Goal: Find specific page/section: Find specific page/section

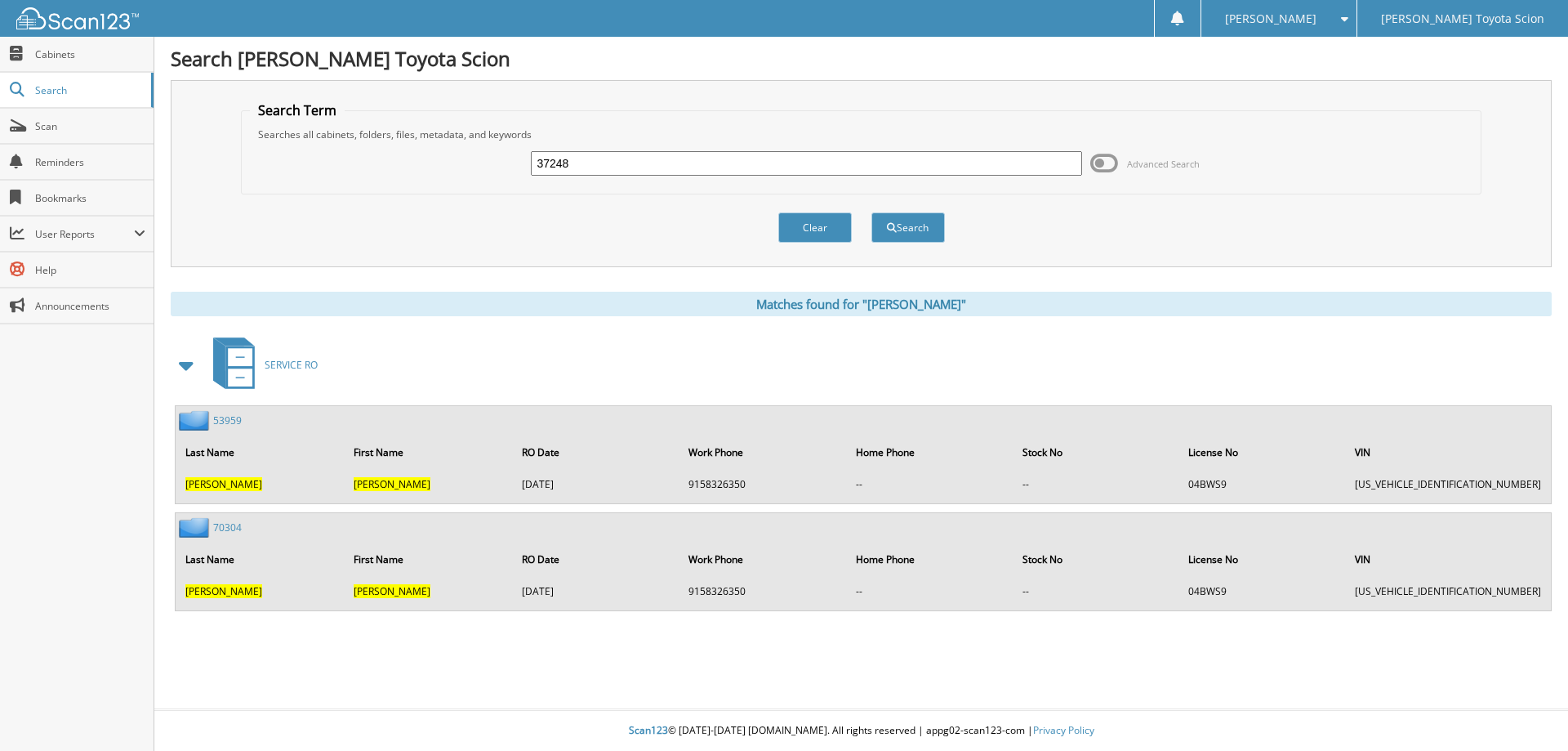
click at [606, 160] on input "37248" at bounding box center [806, 163] width 550 height 24
type input "3"
click at [562, 163] on input "text" at bounding box center [806, 163] width 550 height 24
type input "glenda pena"
click at [908, 220] on button "Search" at bounding box center [908, 227] width 73 height 30
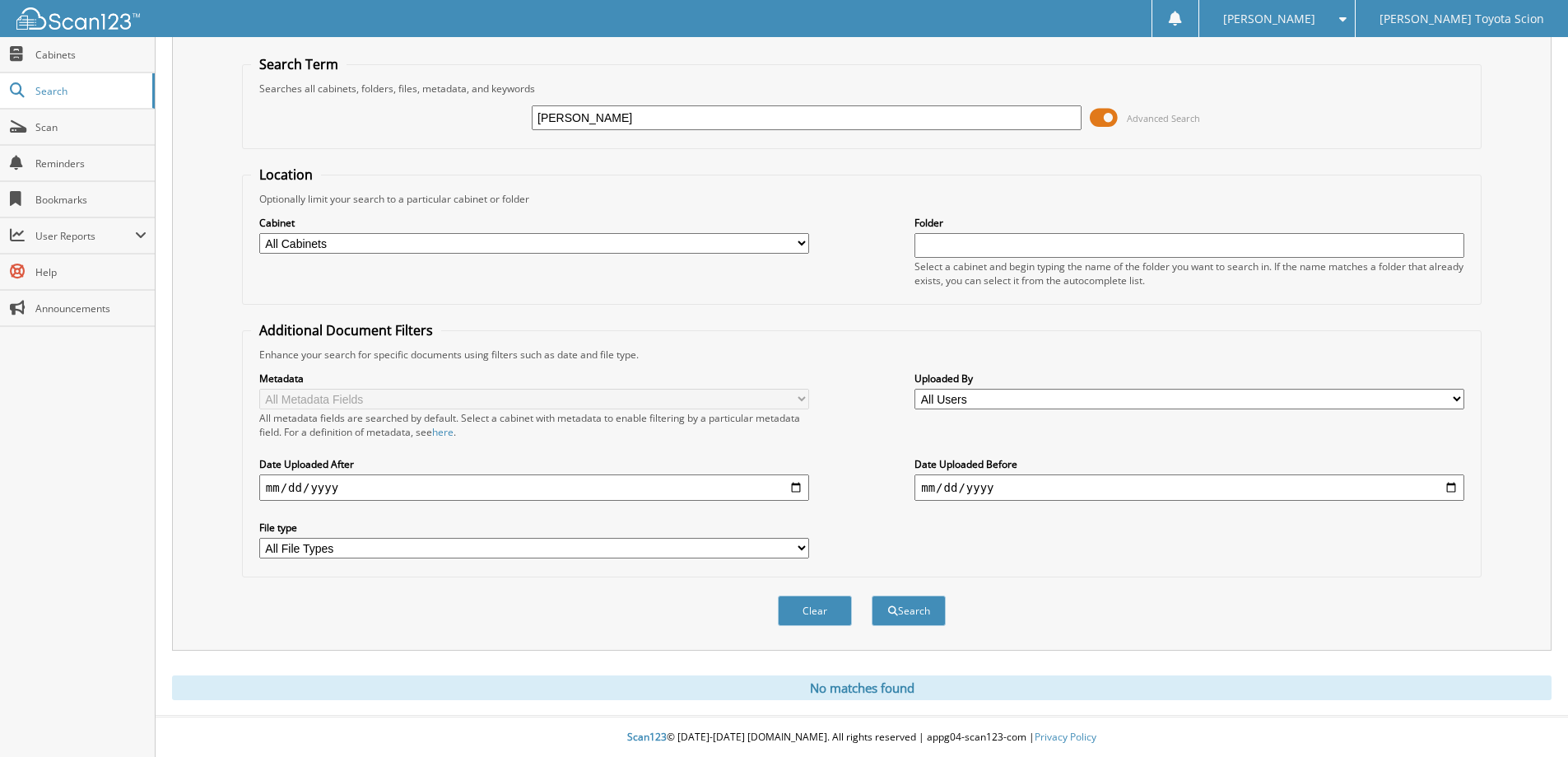
scroll to position [48, 0]
click at [1097, 114] on span at bounding box center [1104, 116] width 28 height 24
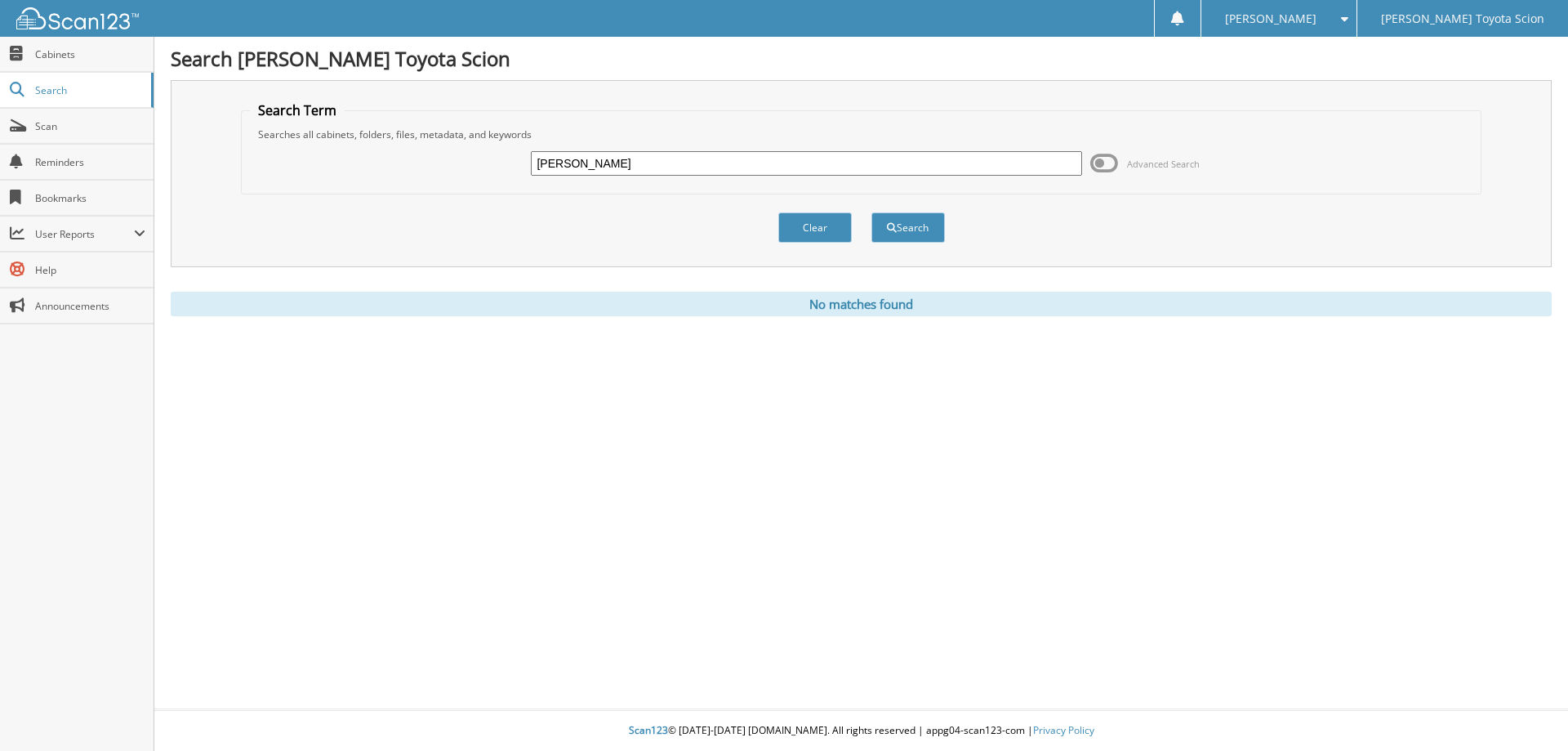
click at [616, 157] on input "[PERSON_NAME]" at bounding box center [806, 163] width 550 height 24
type input "g"
click at [580, 165] on input "text" at bounding box center [806, 163] width 550 height 24
type input "LU930203"
click at [920, 238] on button "Search" at bounding box center [908, 227] width 73 height 30
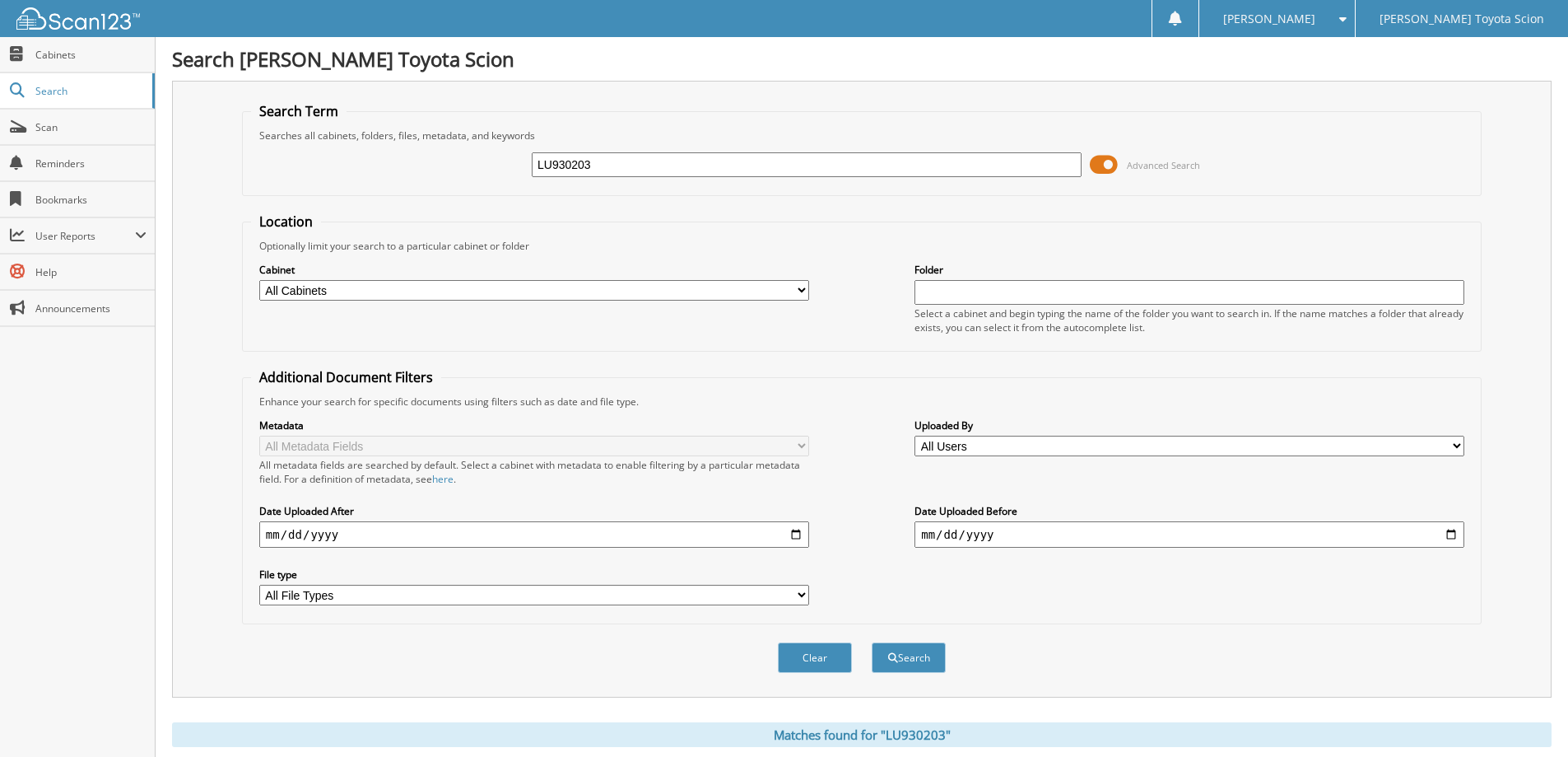
scroll to position [228, 0]
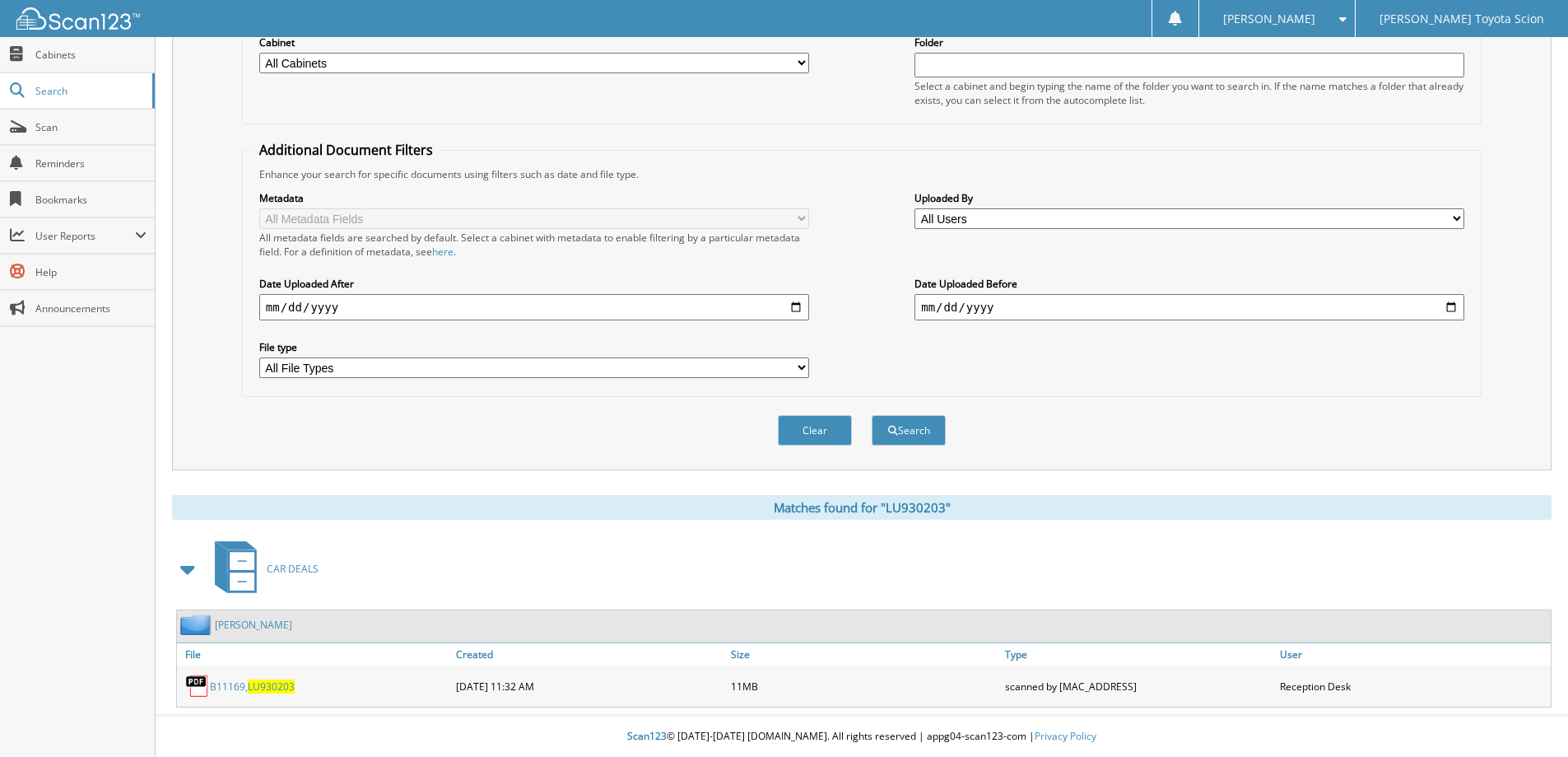
click at [266, 680] on span "LU930203" at bounding box center [271, 686] width 47 height 14
click at [281, 621] on link "[PERSON_NAME]" at bounding box center [254, 624] width 78 height 14
